Goal: Check status: Check status

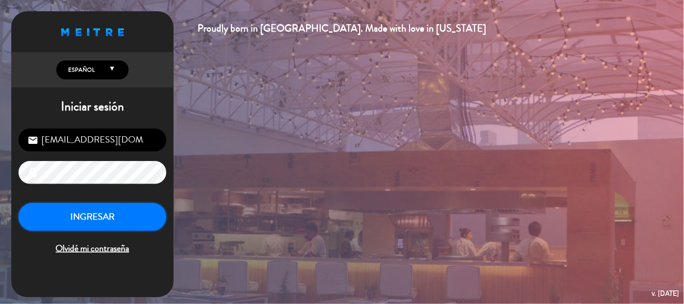
click at [69, 216] on button "INGRESAR" at bounding box center [92, 217] width 148 height 28
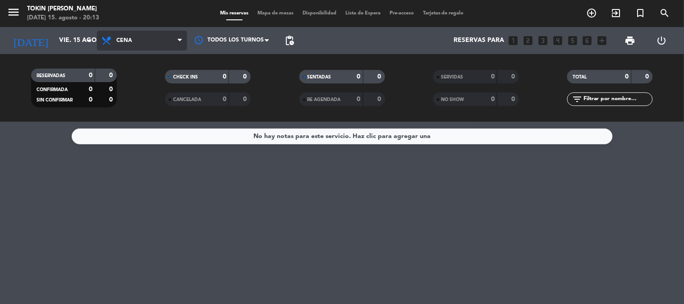
click at [176, 43] on span "Cena" at bounding box center [142, 41] width 90 height 20
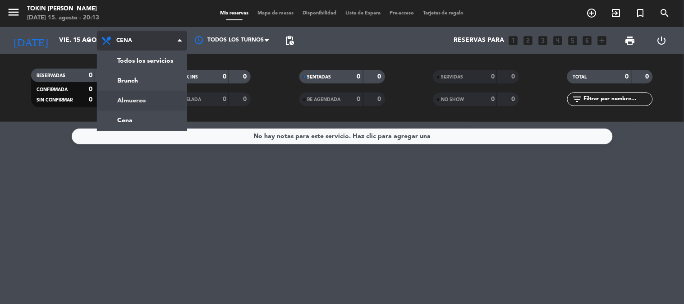
click at [129, 98] on div "menu Tokin [PERSON_NAME] [DATE] 15. agosto - 20:13 Mis reservas Mapa de mesas D…" at bounding box center [342, 61] width 684 height 122
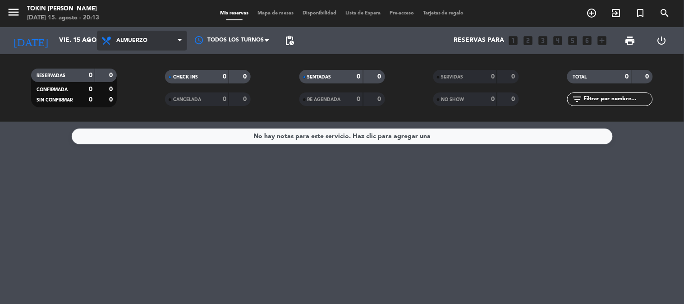
click at [181, 39] on icon at bounding box center [180, 40] width 4 height 7
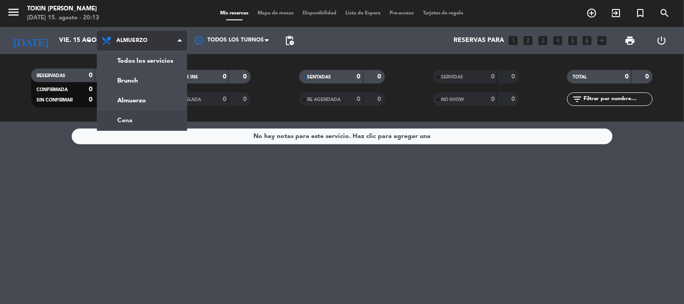
click at [137, 115] on div "menu Tokin [PERSON_NAME] [DATE] 15. agosto - 20:13 Mis reservas Mapa de mesas D…" at bounding box center [342, 61] width 684 height 122
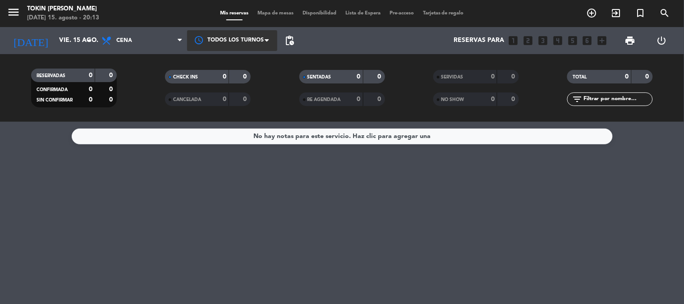
click at [266, 38] on span at bounding box center [269, 40] width 9 height 9
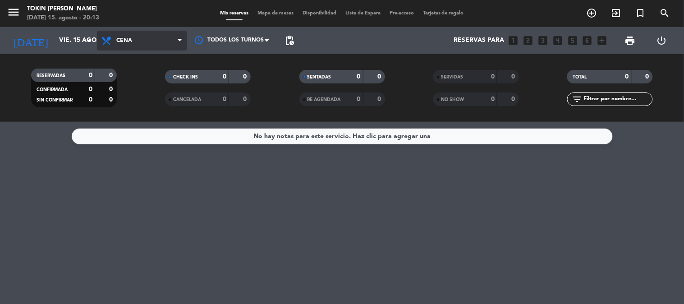
click at [182, 42] on span at bounding box center [182, 41] width 9 height 9
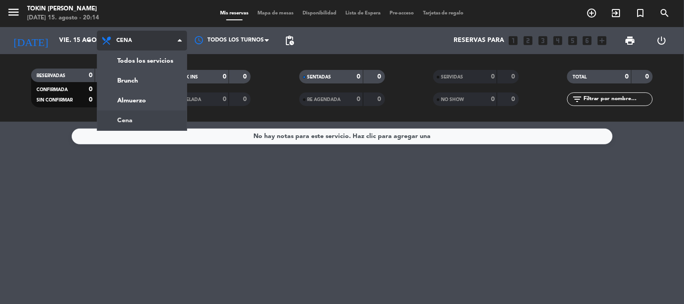
click at [135, 118] on div "menu Tokin [PERSON_NAME] [DATE] 15. agosto - 20:14 Mis reservas Mapa de mesas D…" at bounding box center [342, 61] width 684 height 122
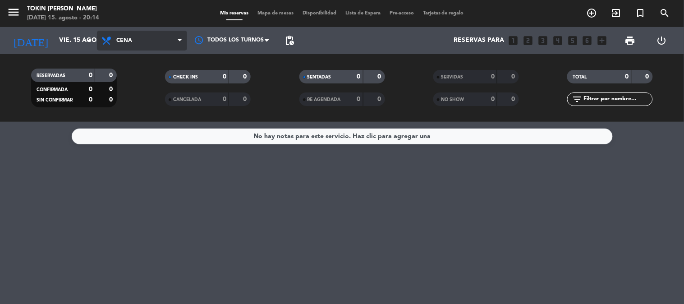
click at [181, 42] on icon at bounding box center [180, 40] width 4 height 7
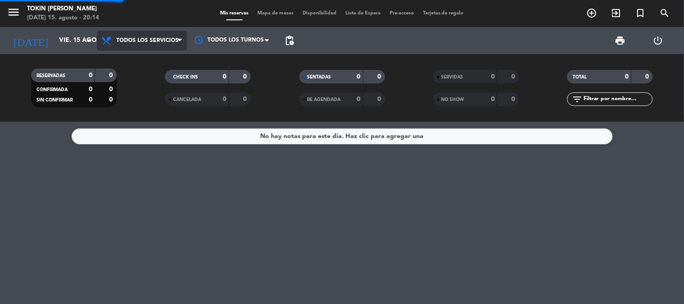
click at [162, 59] on div "menu Tokin [PERSON_NAME] [DATE] 15. agosto - 20:14 Mis reservas Mapa de mesas D…" at bounding box center [342, 61] width 684 height 122
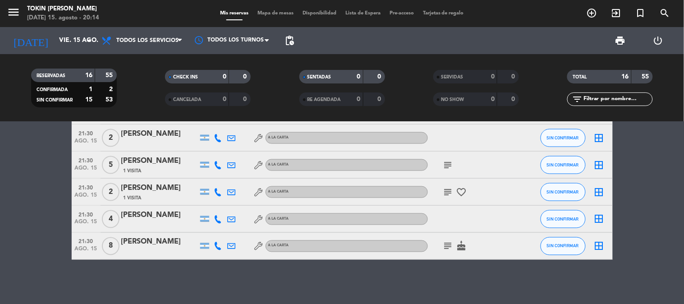
scroll to position [340, 0]
click at [447, 245] on icon "subject" at bounding box center [448, 245] width 11 height 11
click at [448, 190] on icon "subject" at bounding box center [448, 191] width 11 height 11
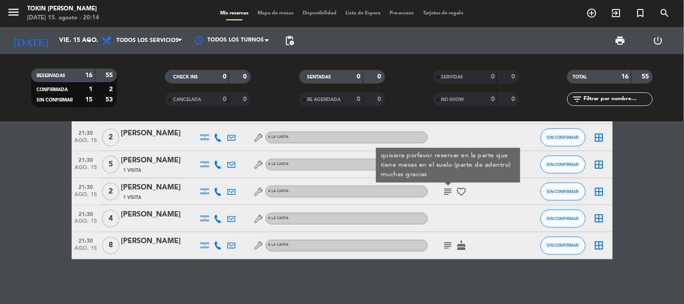
drag, startPoint x: 454, startPoint y: 209, endPoint x: 450, endPoint y: 208, distance: 4.9
click at [453, 209] on div at bounding box center [468, 218] width 81 height 27
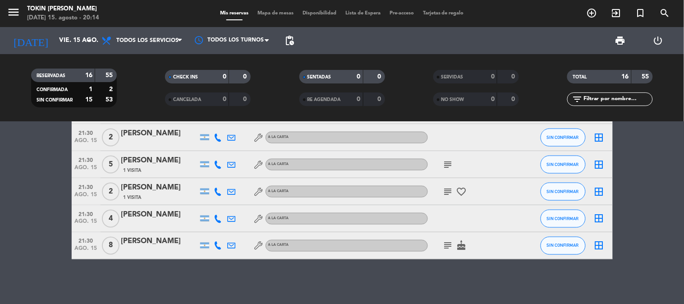
click at [447, 168] on icon "subject" at bounding box center [448, 164] width 11 height 11
drag, startPoint x: 456, startPoint y: 206, endPoint x: 450, endPoint y: 209, distance: 6.5
click at [452, 208] on div at bounding box center [468, 218] width 81 height 27
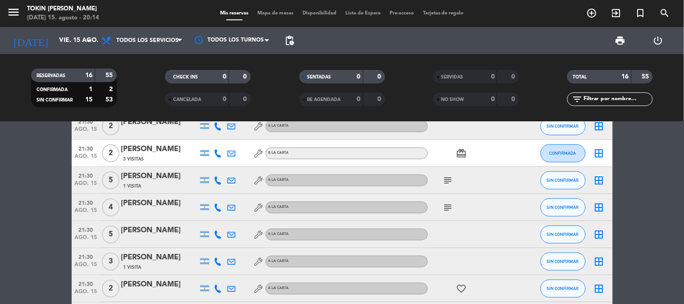
scroll to position [139, 0]
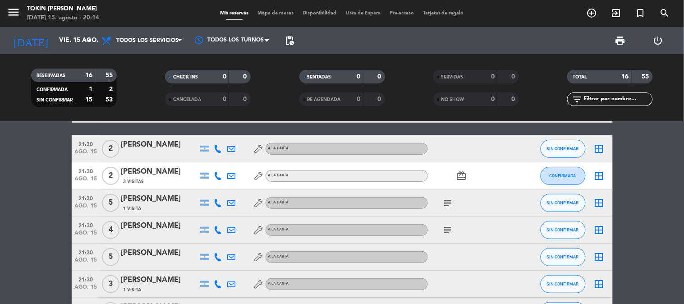
click at [447, 225] on icon "subject" at bounding box center [448, 230] width 11 height 11
click at [446, 203] on icon "subject" at bounding box center [448, 203] width 11 height 11
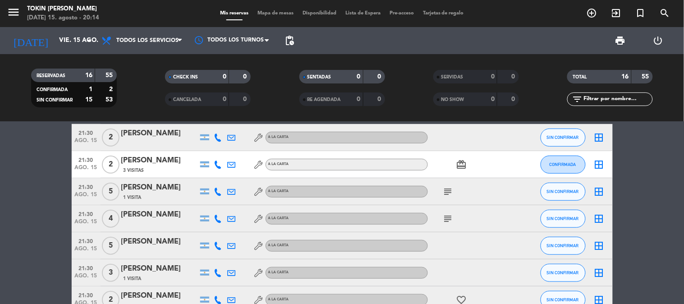
click at [446, 195] on icon "subject" at bounding box center [448, 191] width 11 height 11
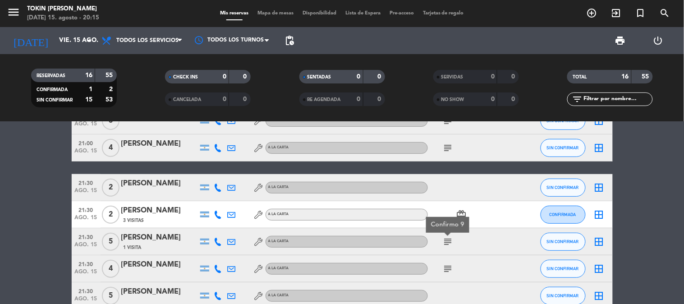
scroll to position [0, 0]
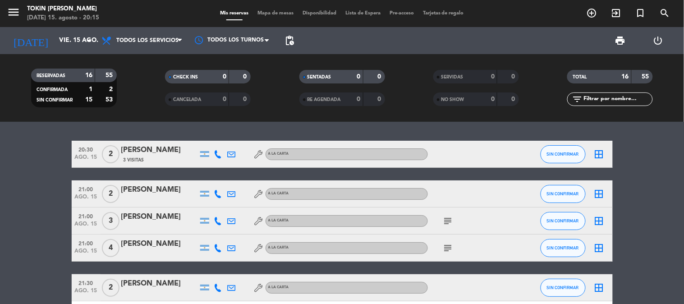
click at [448, 245] on icon "subject" at bounding box center [448, 248] width 11 height 11
click at [445, 246] on icon "subject" at bounding box center [448, 248] width 11 height 11
click at [449, 220] on icon "subject" at bounding box center [448, 221] width 11 height 11
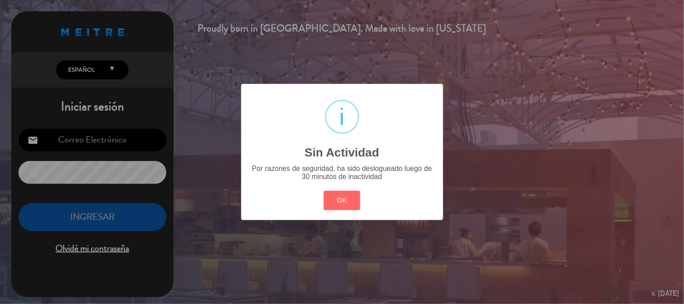
type input "[EMAIL_ADDRESS][DOMAIN_NAME]"
